Goal: Task Accomplishment & Management: Complete application form

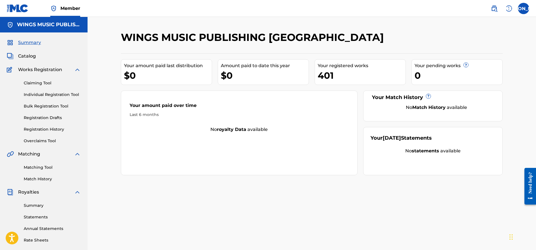
click at [42, 94] on link "Individual Registration Tool" at bounding box center [52, 95] width 57 height 6
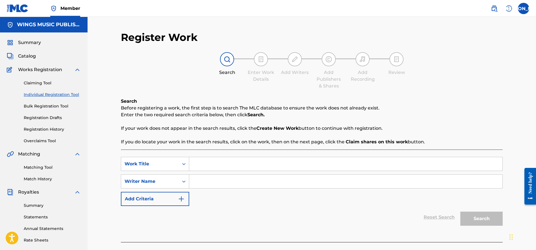
click at [207, 166] on input "Search Form" at bounding box center [345, 164] width 313 height 14
type input "change the world"
click at [204, 184] on input "Search Form" at bounding box center [345, 182] width 313 height 14
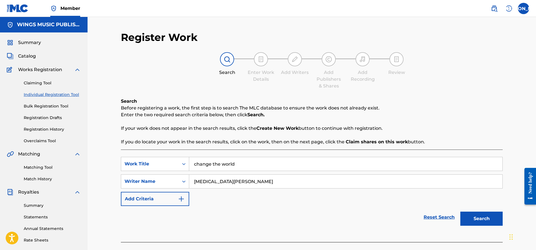
type input "[MEDICAL_DATA][PERSON_NAME]"
click at [482, 215] on button "Search" at bounding box center [482, 219] width 42 height 14
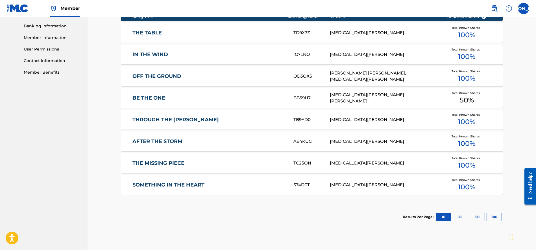
scroll to position [282, 0]
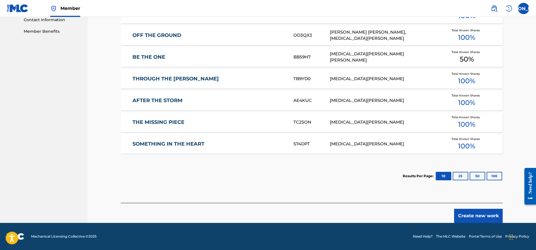
click at [484, 215] on button "Create new work" at bounding box center [478, 216] width 49 height 14
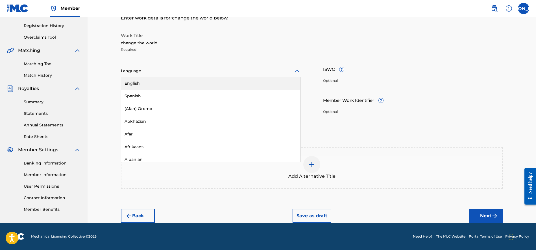
click at [153, 70] on div at bounding box center [211, 71] width 180 height 7
click at [146, 85] on div "English" at bounding box center [210, 83] width 179 height 13
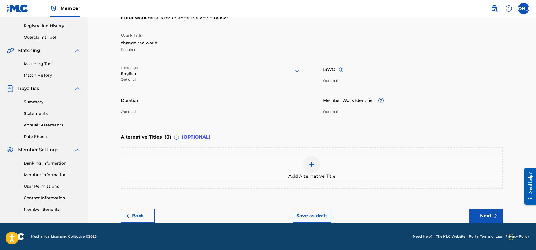
click at [136, 103] on input "Duration" at bounding box center [211, 100] width 180 height 16
type input "02:27"
click at [483, 211] on button "Next" at bounding box center [486, 216] width 34 height 14
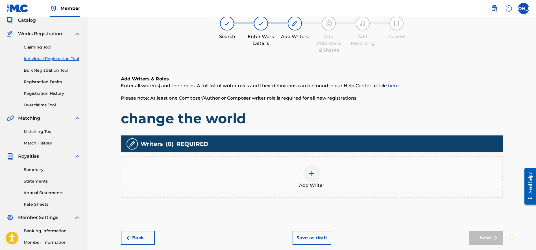
scroll to position [25, 0]
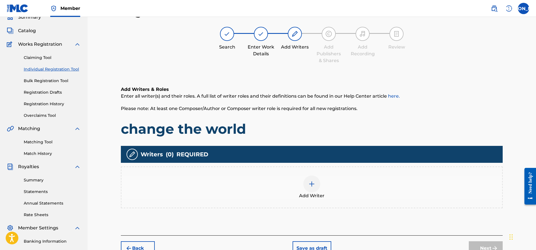
click at [316, 187] on div at bounding box center [312, 184] width 17 height 17
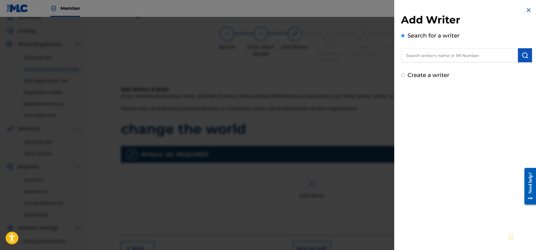
click at [404, 56] on input "text" at bounding box center [459, 55] width 117 height 14
paste input "01087094145"
type input "01087094145"
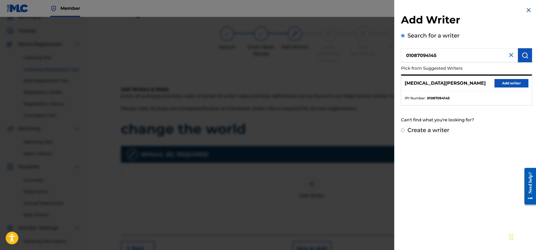
click at [511, 83] on button "Add writer" at bounding box center [512, 83] width 34 height 8
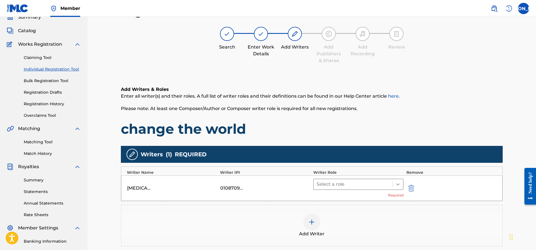
click at [397, 183] on icon at bounding box center [398, 185] width 6 height 6
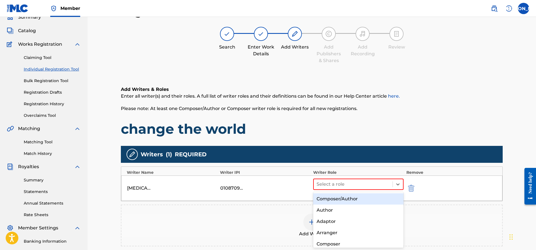
click at [352, 199] on div "Composer/Author" at bounding box center [358, 199] width 90 height 11
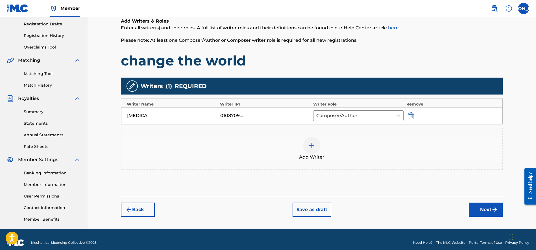
scroll to position [96, 0]
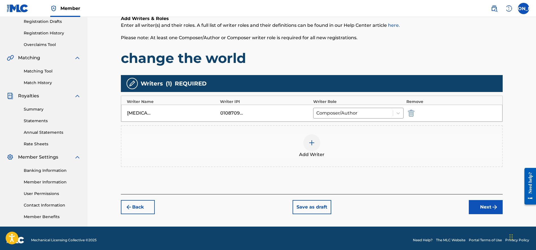
click at [488, 206] on button "Next" at bounding box center [486, 207] width 34 height 14
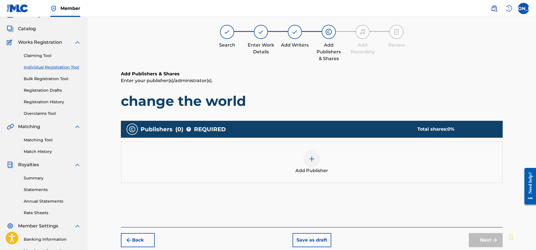
scroll to position [25, 0]
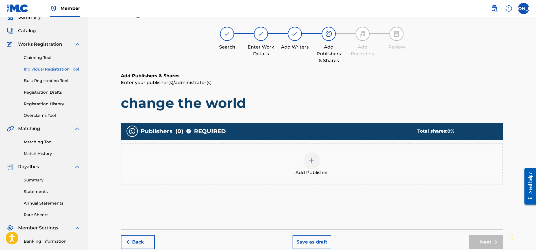
click at [311, 170] on span "Add Publisher" at bounding box center [312, 173] width 33 height 7
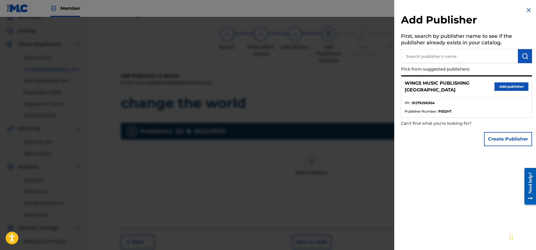
click at [509, 83] on button "Add publisher" at bounding box center [512, 87] width 34 height 8
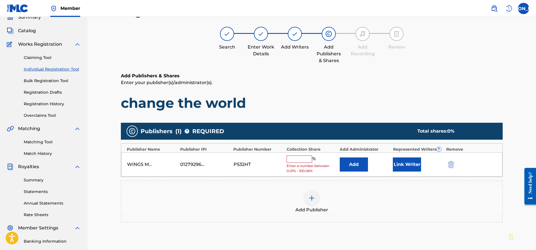
click at [290, 161] on input "text" at bounding box center [299, 159] width 25 height 7
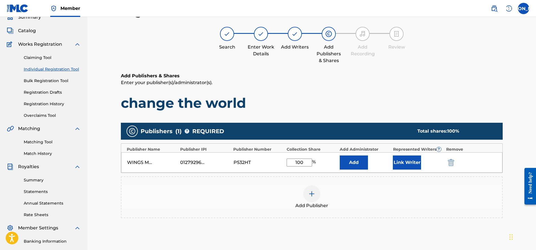
type input "100"
click at [409, 159] on button "Link Writer" at bounding box center [407, 163] width 28 height 14
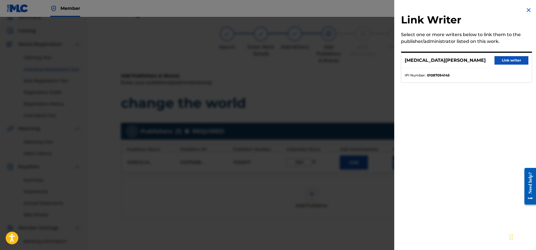
click at [506, 59] on button "Link writer" at bounding box center [512, 60] width 34 height 8
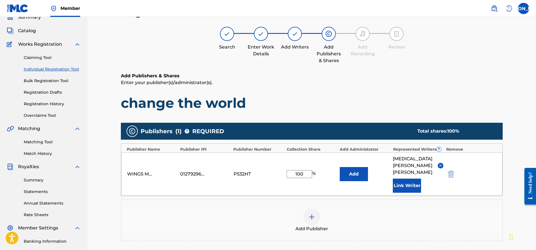
scroll to position [101, 0]
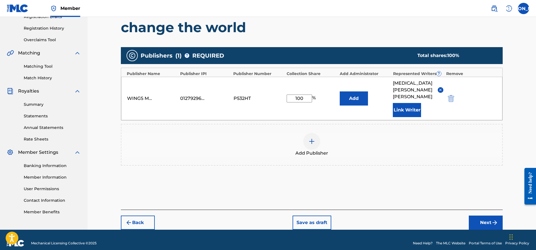
click at [485, 216] on button "Next" at bounding box center [486, 223] width 34 height 14
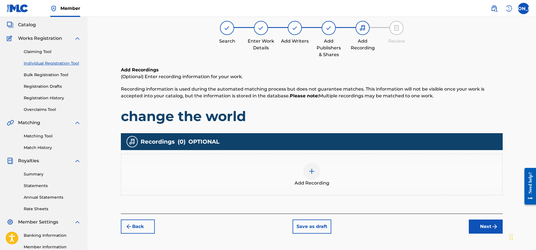
scroll to position [25, 0]
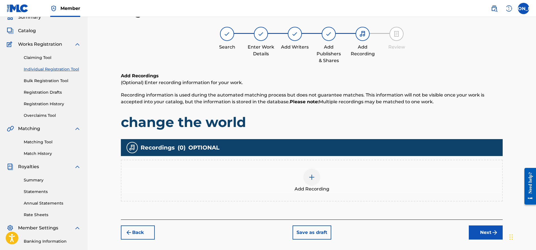
click at [309, 180] on img at bounding box center [312, 177] width 7 height 7
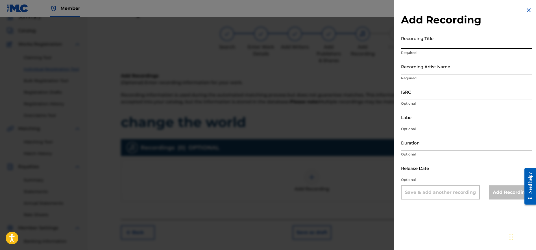
click at [408, 46] on input "Recording Title" at bounding box center [466, 41] width 131 height 16
type input "c"
type input "Change The World"
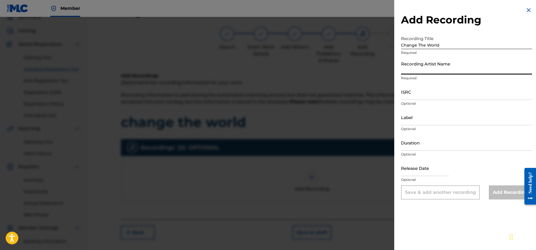
click at [405, 74] on input "Recording Artist Name" at bounding box center [466, 67] width 131 height 16
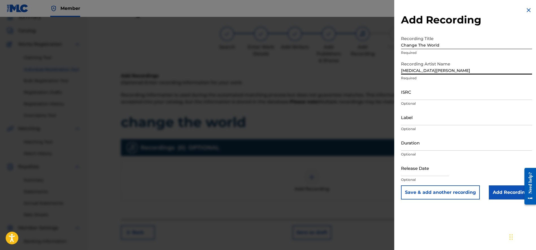
type input "[MEDICAL_DATA][PERSON_NAME]"
click at [410, 96] on input "ISRC" at bounding box center [466, 92] width 131 height 16
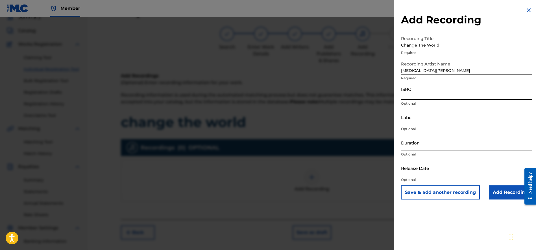
paste input "UKW3Z2501486"
type input "UKW3Z2501486"
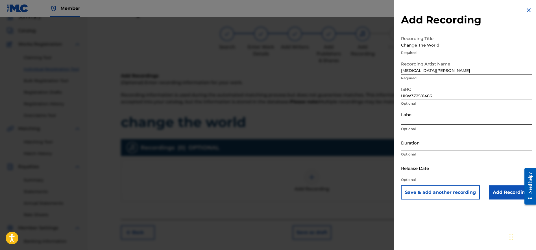
click at [417, 124] on input "Label" at bounding box center [466, 117] width 131 height 16
type input "Wings Music Group"
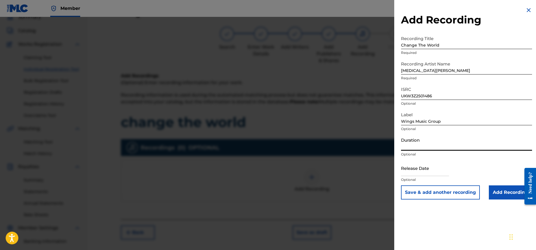
click at [418, 149] on input "Duration" at bounding box center [466, 143] width 131 height 16
type input "02:27"
click at [424, 173] on input "text" at bounding box center [425, 168] width 48 height 16
select select "7"
select select "2025"
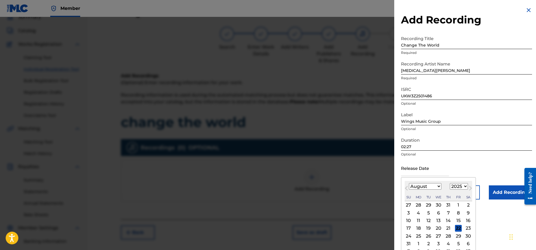
click at [473, 182] on div "Previous Month Next Month August [DATE] February March April May June July Augu…" at bounding box center [438, 218] width 75 height 82
click at [458, 229] on div "22" at bounding box center [458, 228] width 7 height 7
type input "[DATE]"
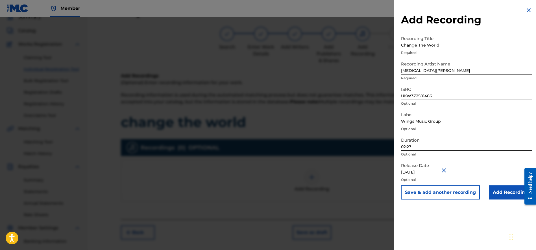
click at [498, 189] on input "Add Recording" at bounding box center [510, 193] width 43 height 14
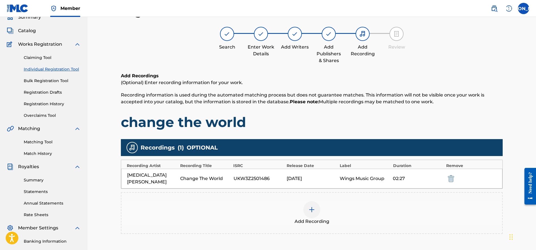
scroll to position [100, 0]
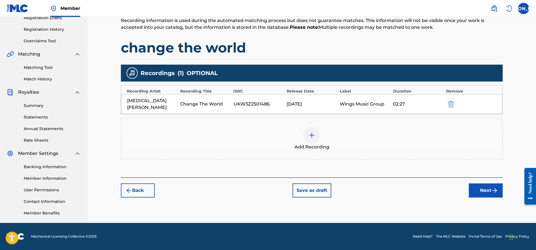
click at [480, 184] on button "Next" at bounding box center [486, 191] width 34 height 14
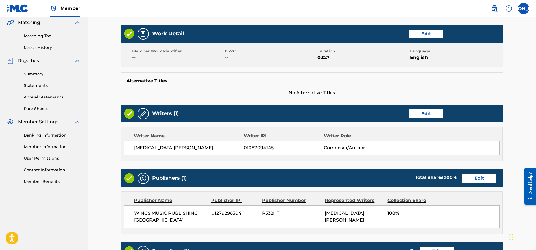
scroll to position [234, 0]
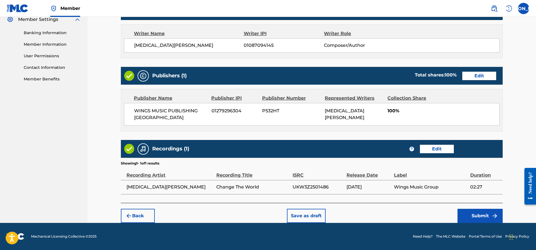
click at [477, 212] on button "Submit" at bounding box center [480, 216] width 45 height 14
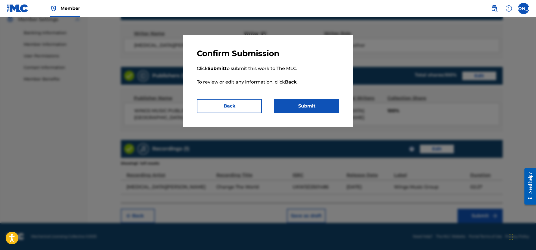
click at [311, 109] on button "Submit" at bounding box center [306, 106] width 65 height 14
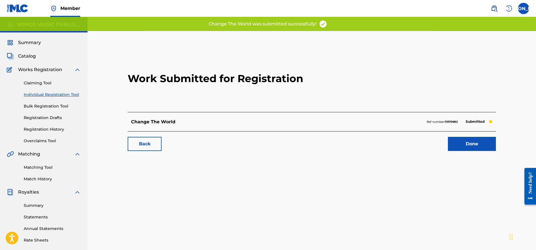
click at [464, 140] on link "Done" at bounding box center [472, 144] width 48 height 14
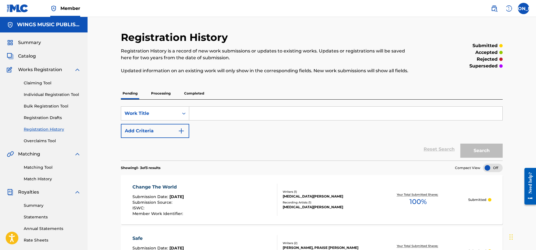
click at [155, 93] on p "Processing" at bounding box center [161, 94] width 23 height 12
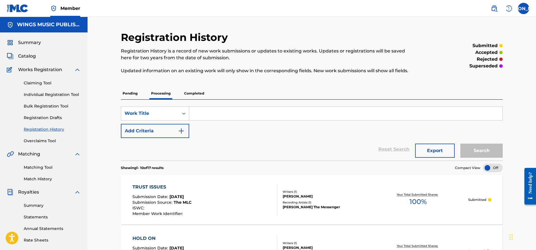
click at [192, 92] on p "Completed" at bounding box center [194, 94] width 23 height 12
